Goal: Transaction & Acquisition: Purchase product/service

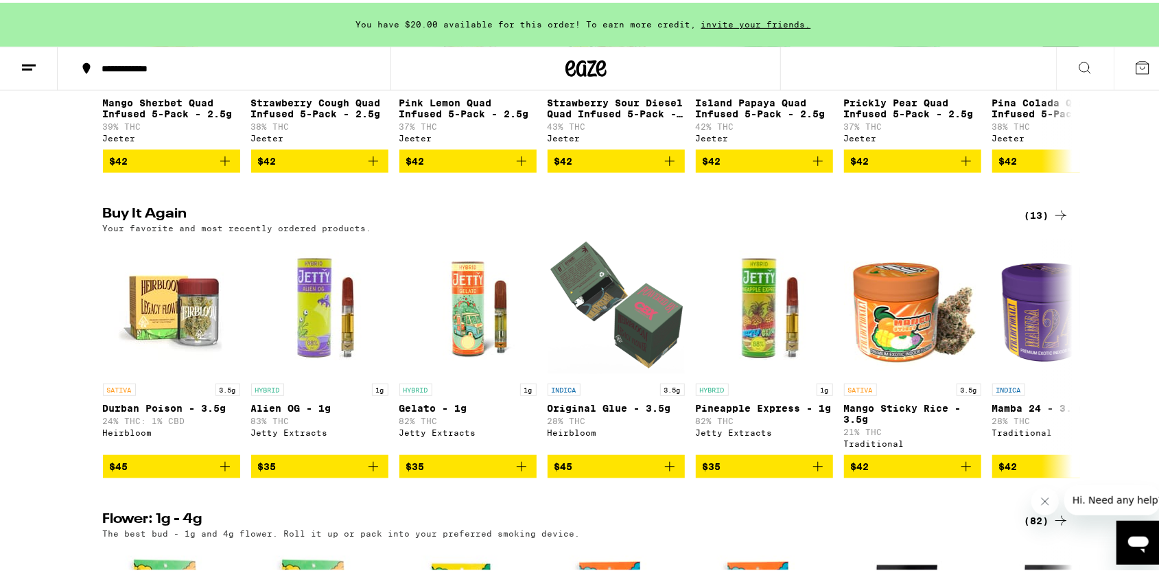
scroll to position [999, 0]
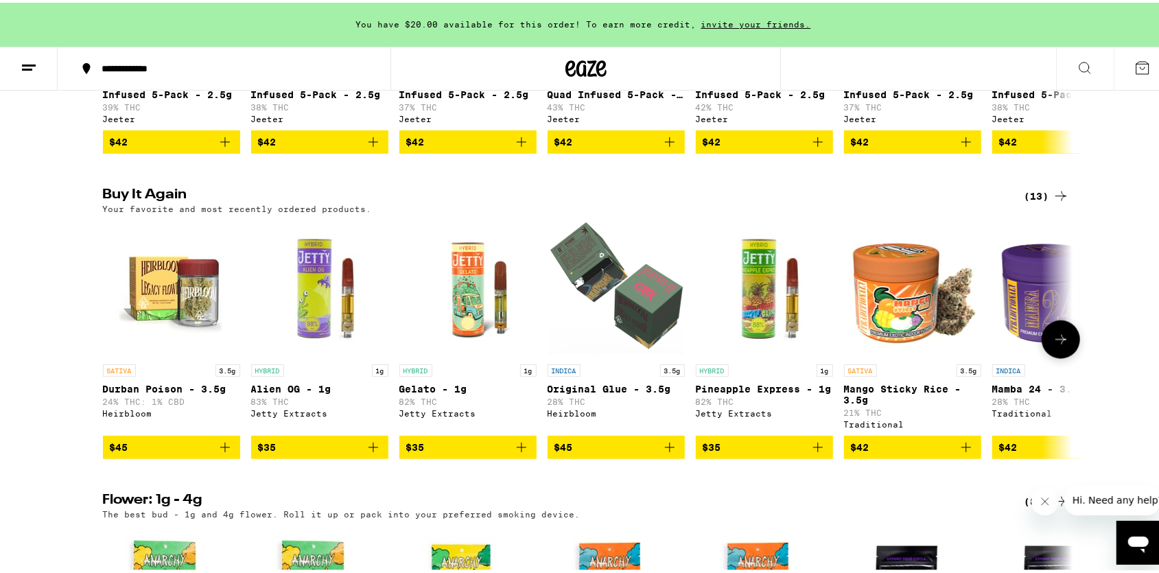
click at [1054, 356] on button at bounding box center [1061, 337] width 38 height 38
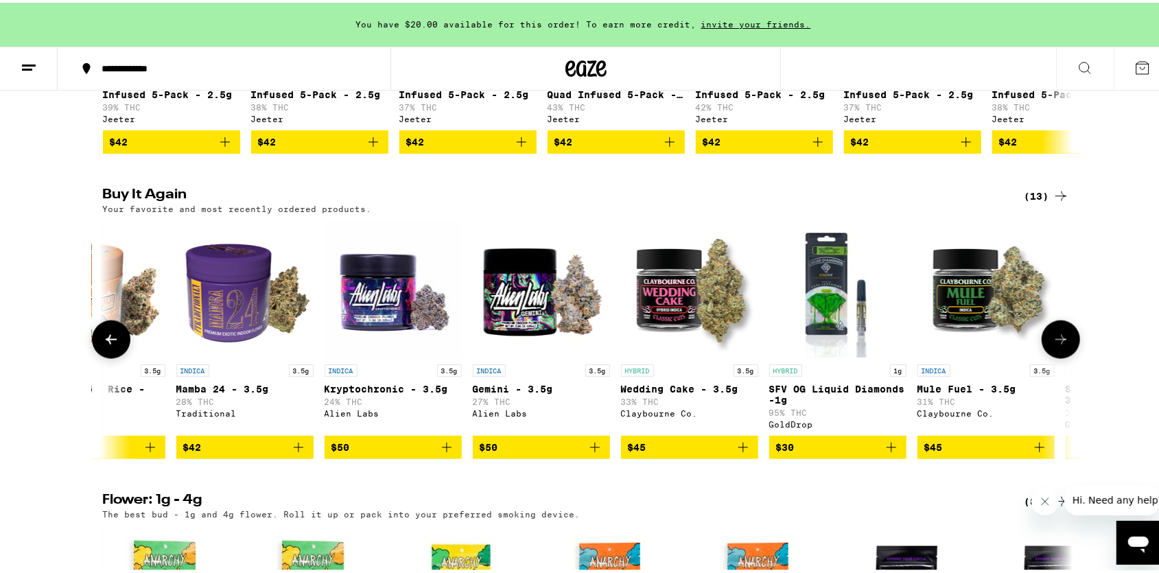
scroll to position [0, 817]
click at [97, 356] on button at bounding box center [111, 337] width 38 height 38
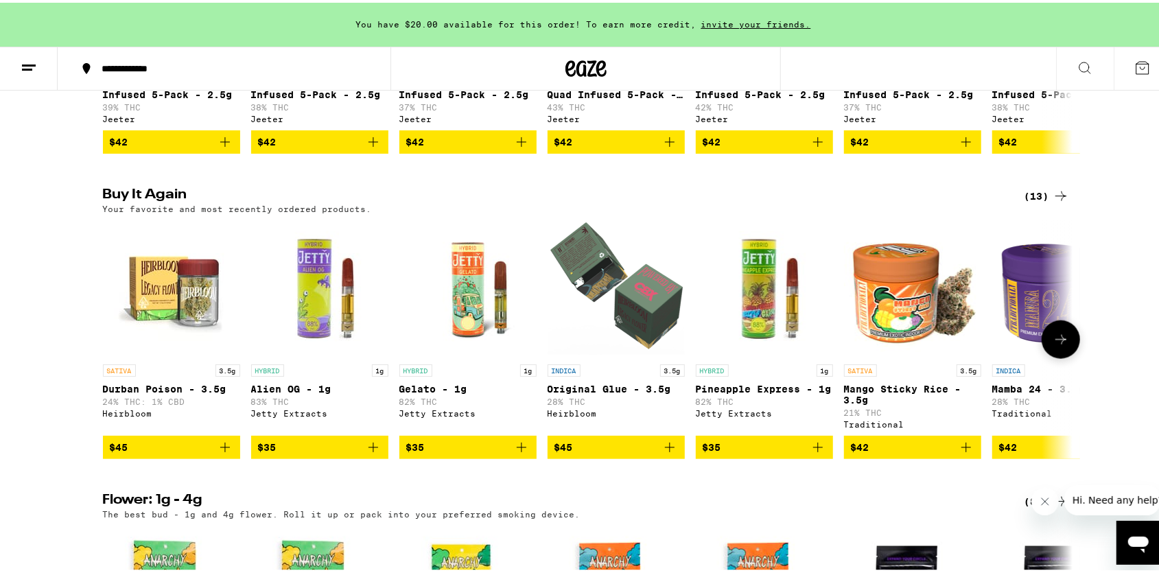
scroll to position [1356, 0]
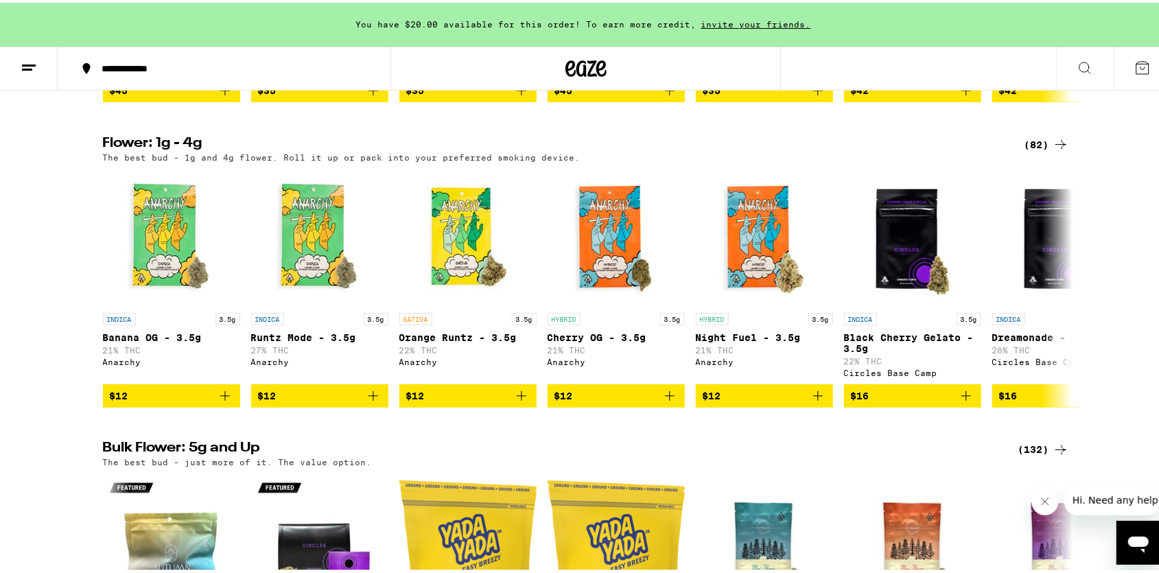
drag, startPoint x: 1026, startPoint y: 227, endPoint x: 1014, endPoint y: 228, distance: 12.4
click at [1026, 150] on div "(82)" at bounding box center [1046, 142] width 45 height 16
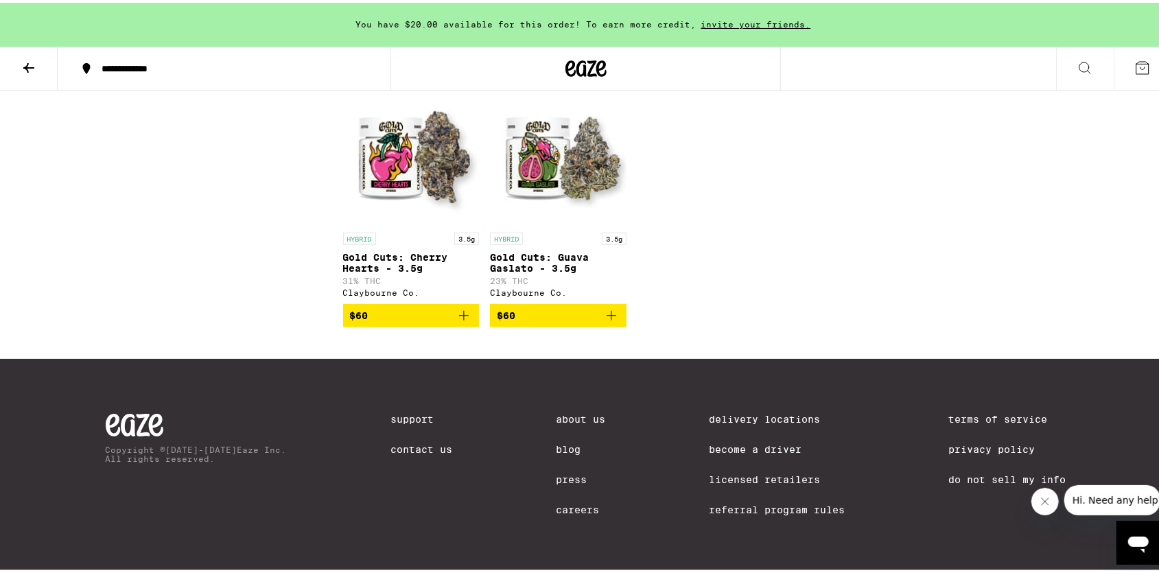
scroll to position [4068, 0]
